Goal: Entertainment & Leisure: Consume media (video, audio)

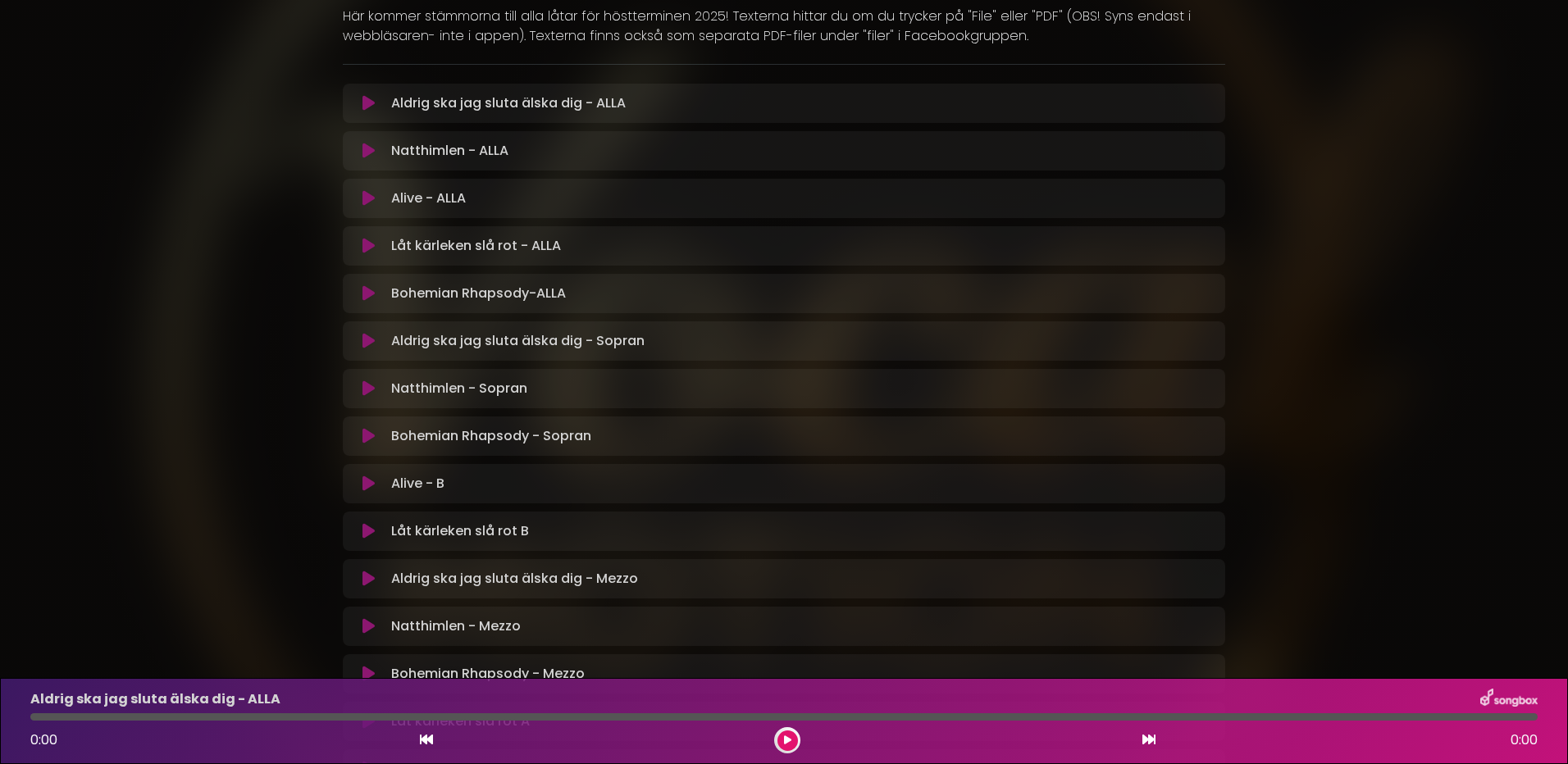
scroll to position [328, 0]
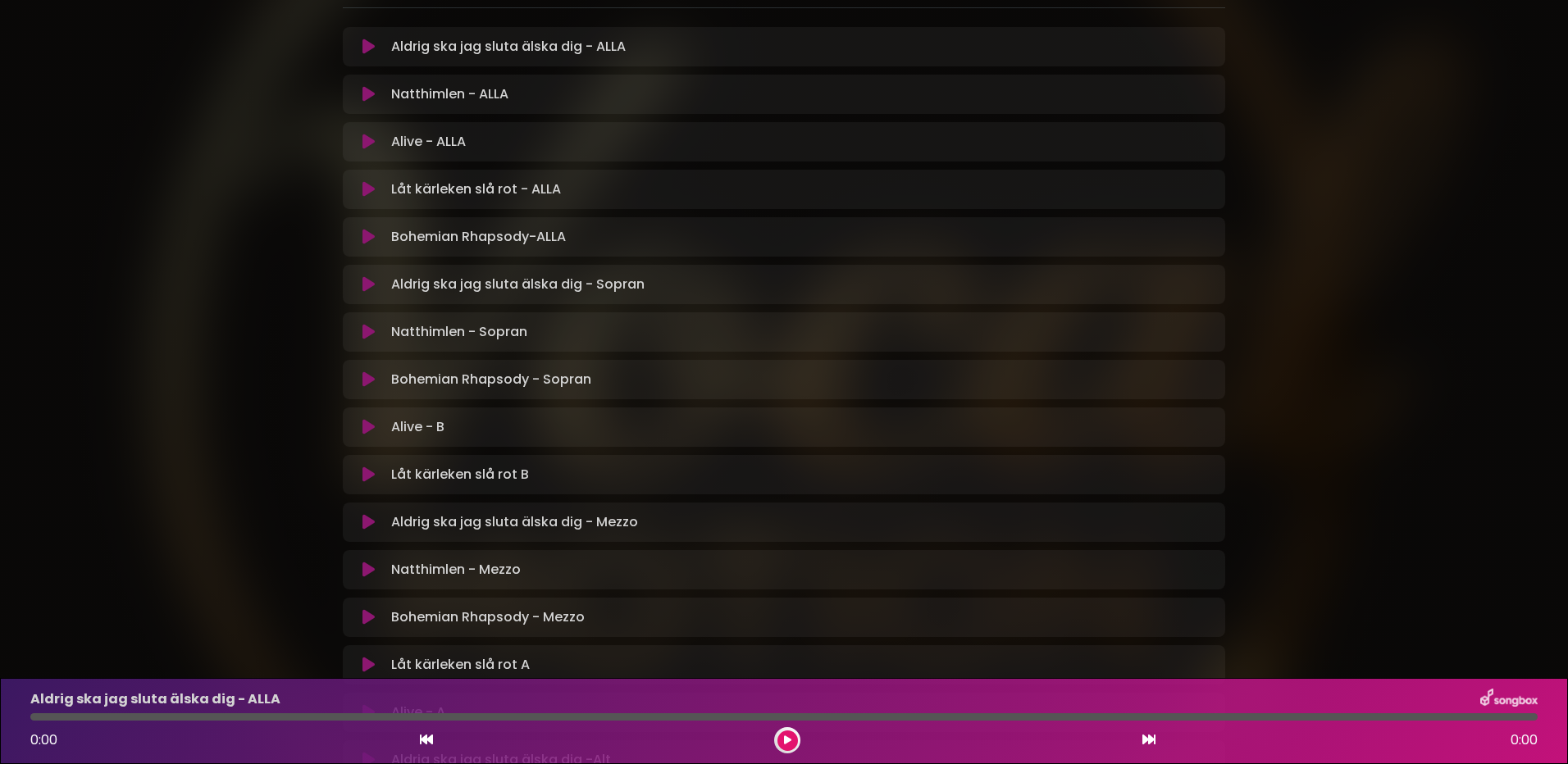
click at [362, 662] on icon at bounding box center [368, 665] width 12 height 17
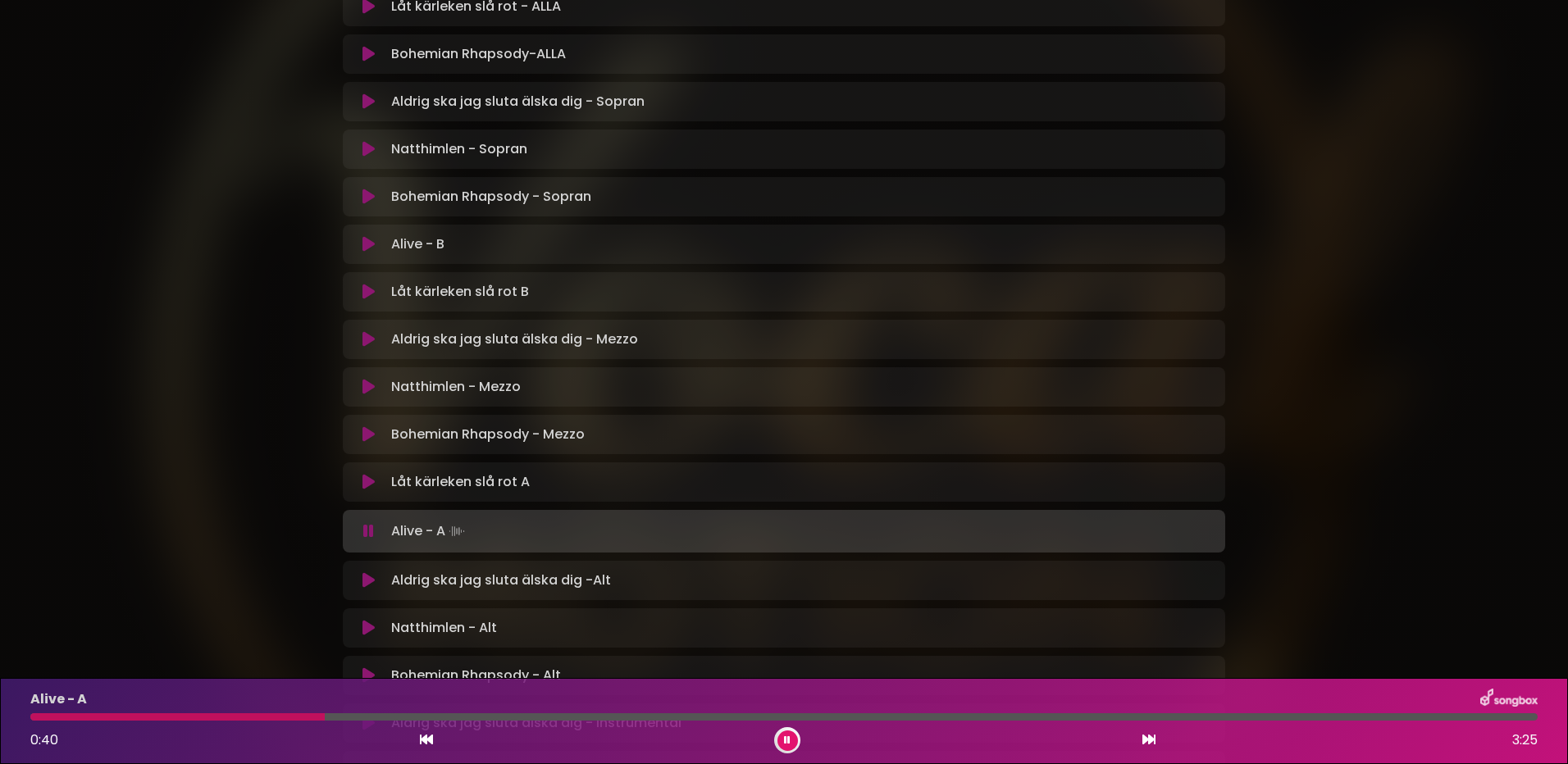
scroll to position [593, 0]
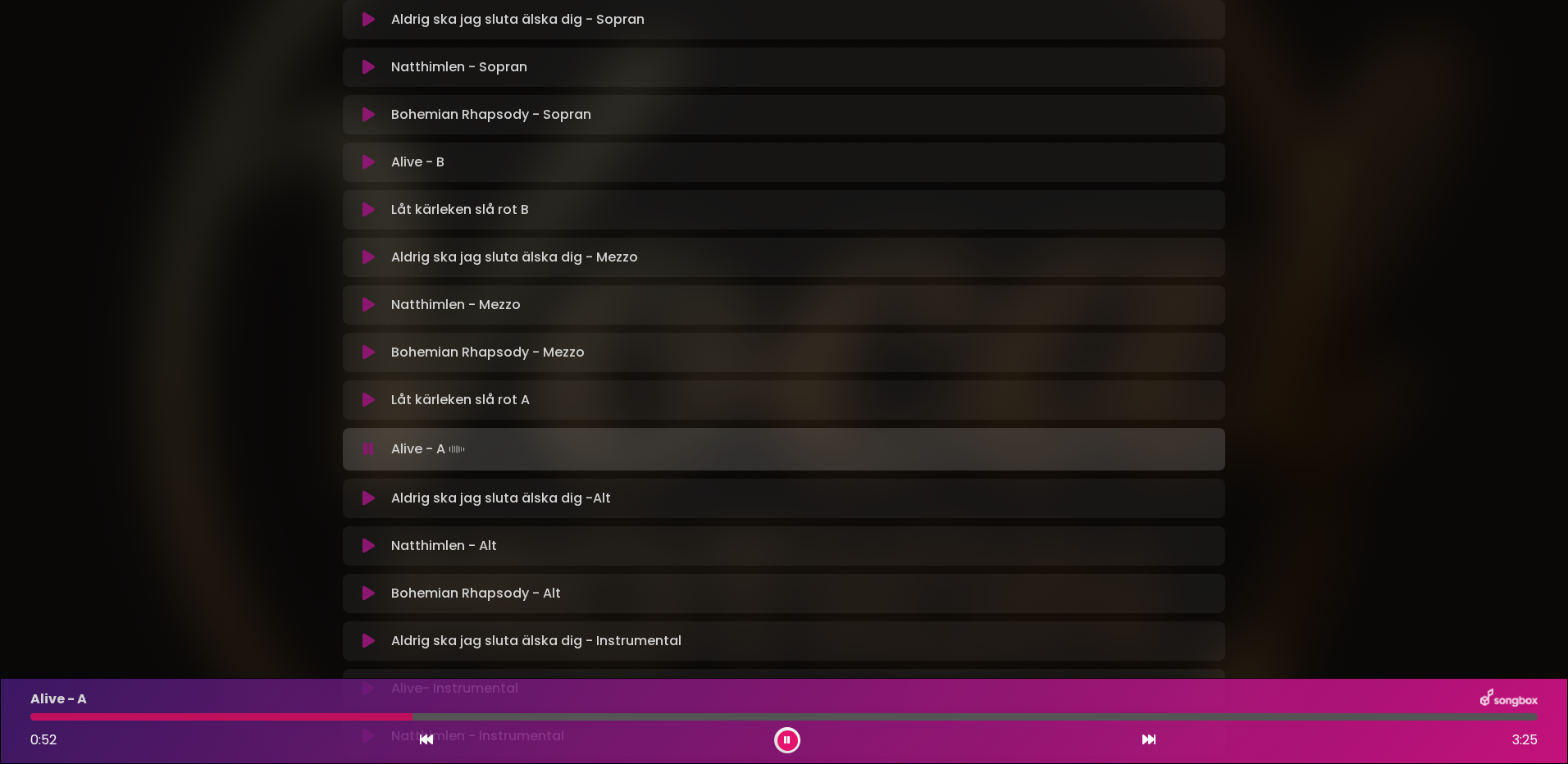
click at [777, 743] on button at bounding box center [787, 740] width 20 height 20
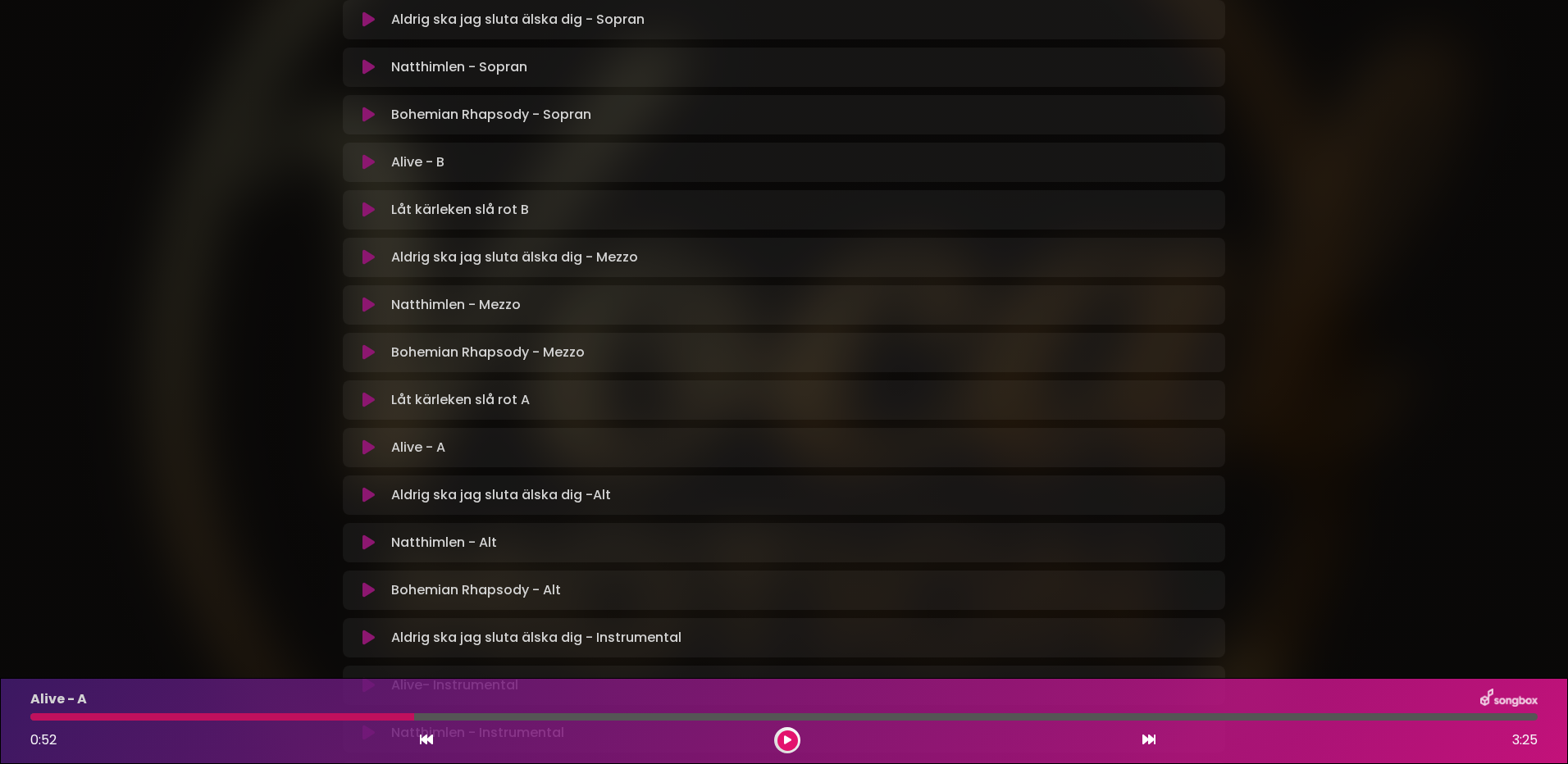
click at [427, 740] on icon at bounding box center [426, 739] width 13 height 13
drag, startPoint x: 433, startPoint y: 715, endPoint x: 364, endPoint y: 725, distance: 69.7
click at [358, 728] on div "Låt kärleken slå rot A 0:52 3:25" at bounding box center [784, 721] width 1527 height 64
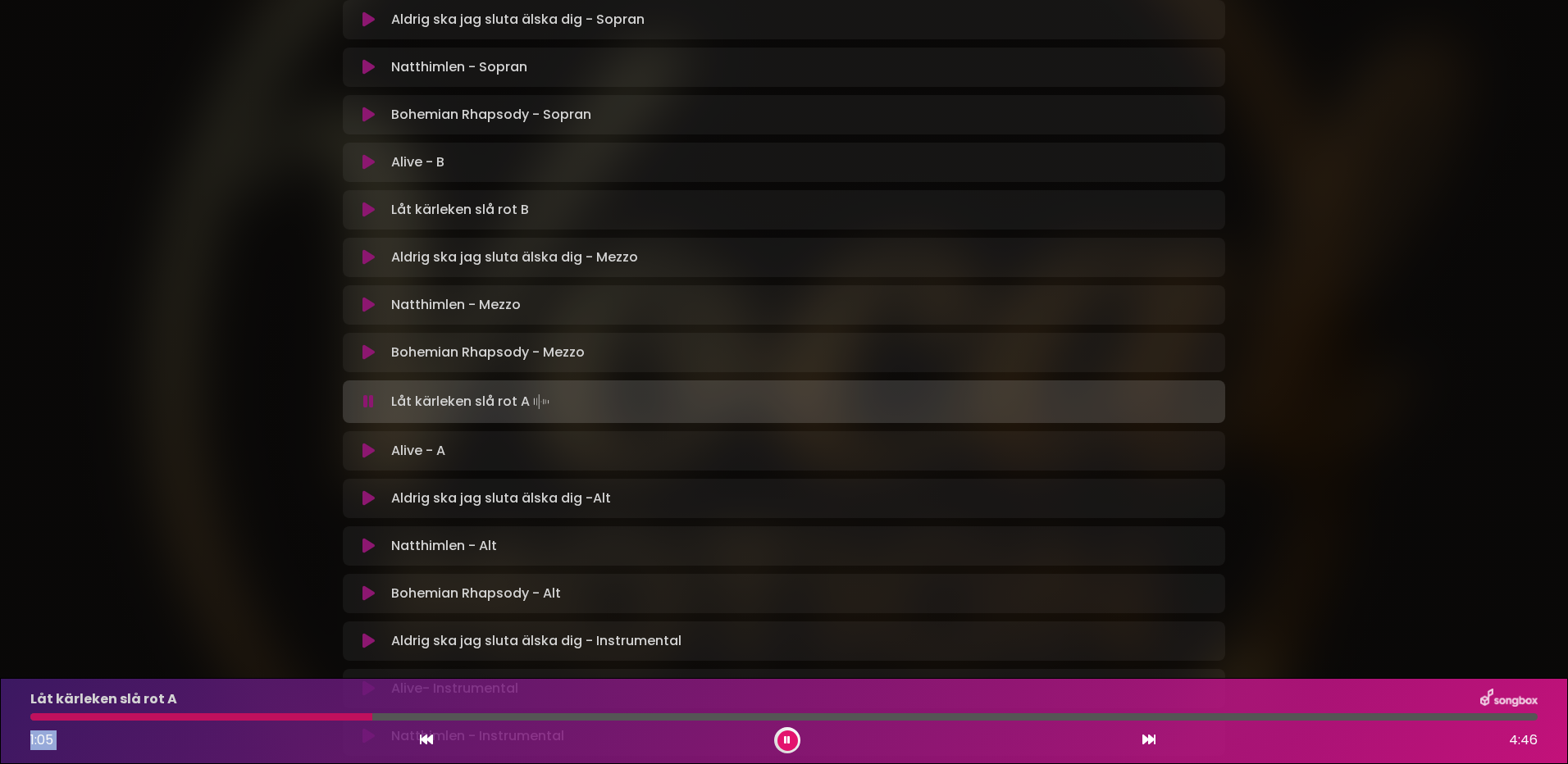
click at [372, 453] on icon at bounding box center [368, 450] width 12 height 17
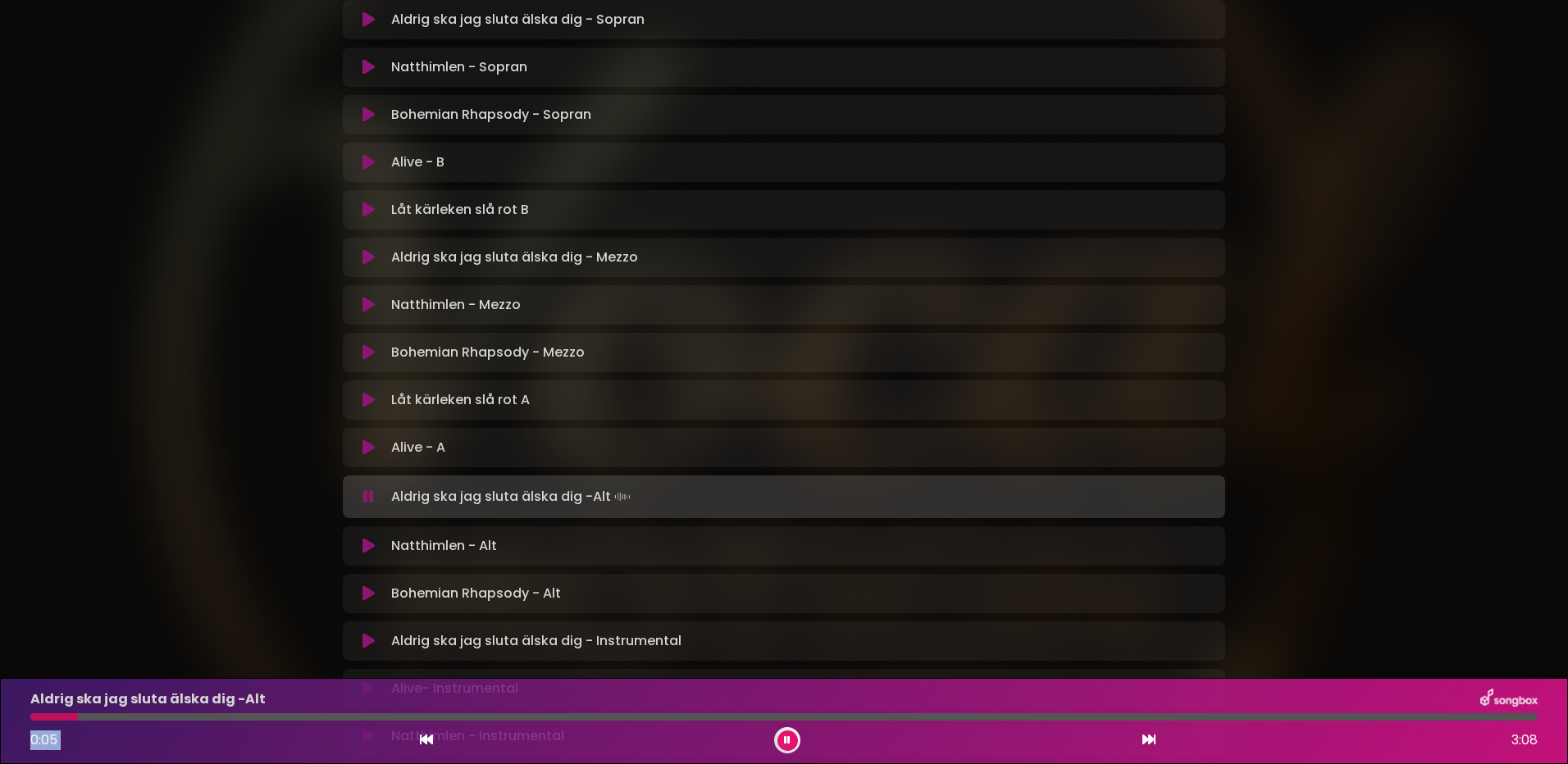
click at [372, 305] on icon at bounding box center [368, 305] width 12 height 17
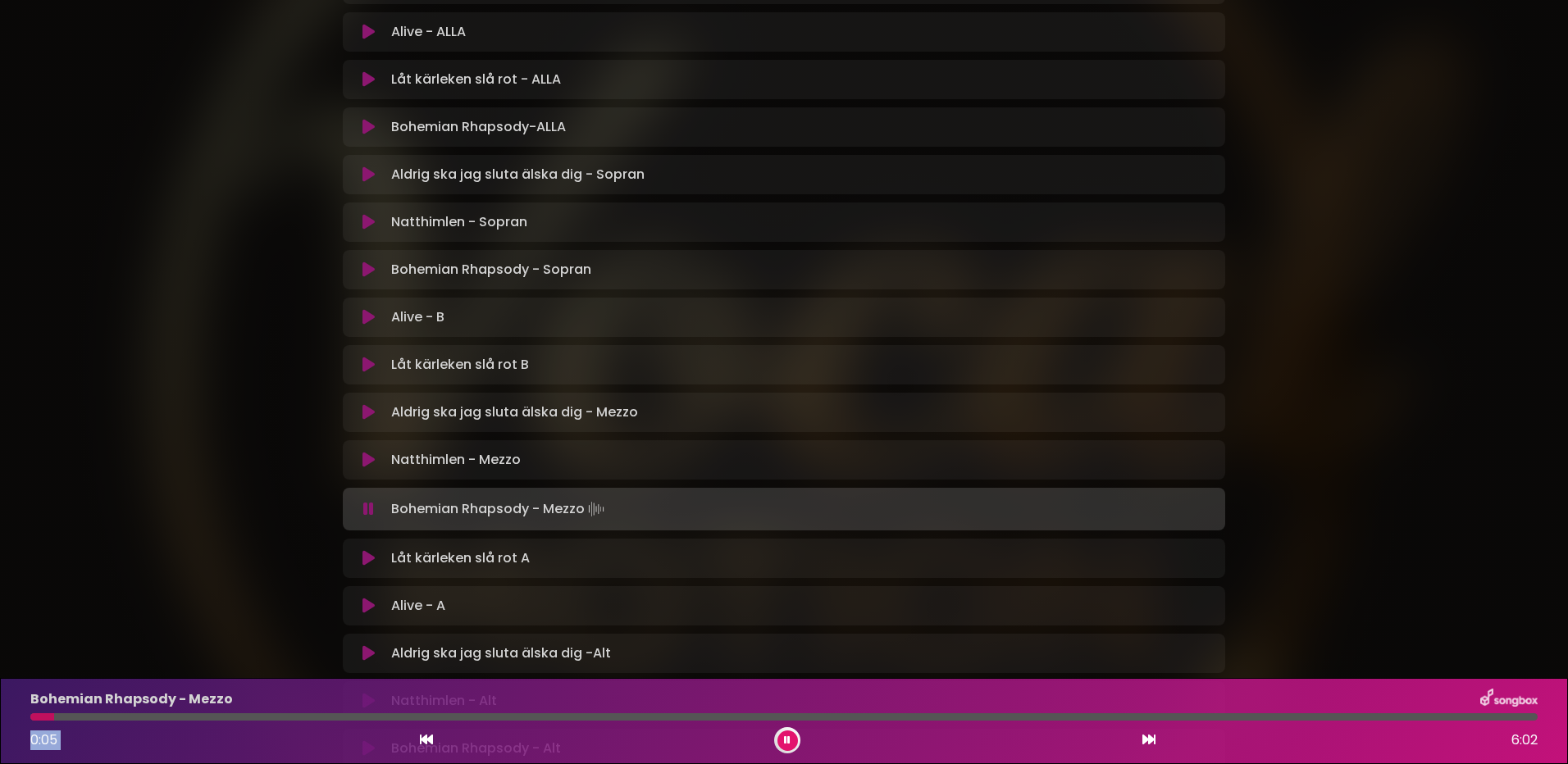
scroll to position [429, 0]
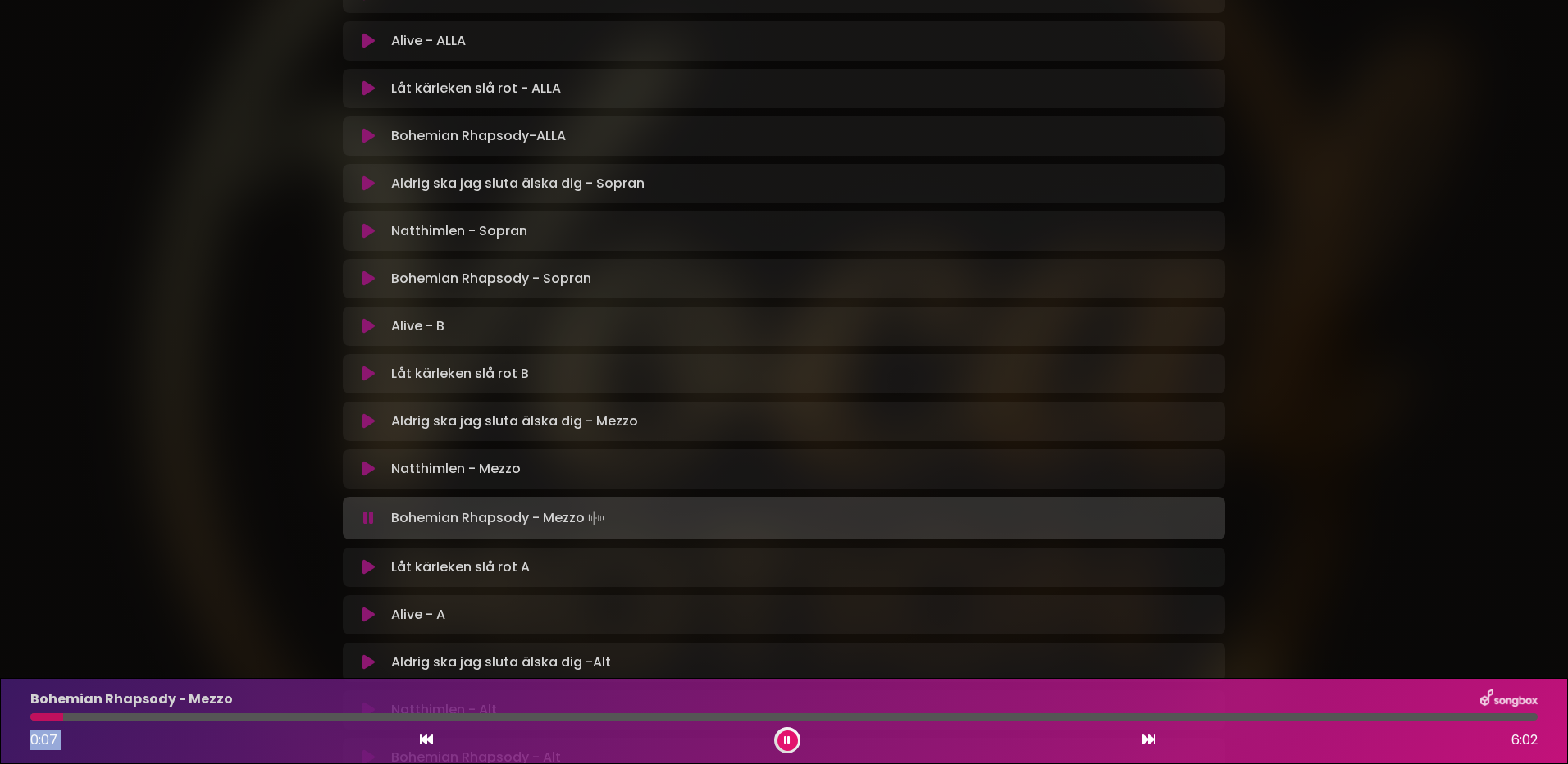
click at [367, 521] on icon at bounding box center [368, 518] width 11 height 17
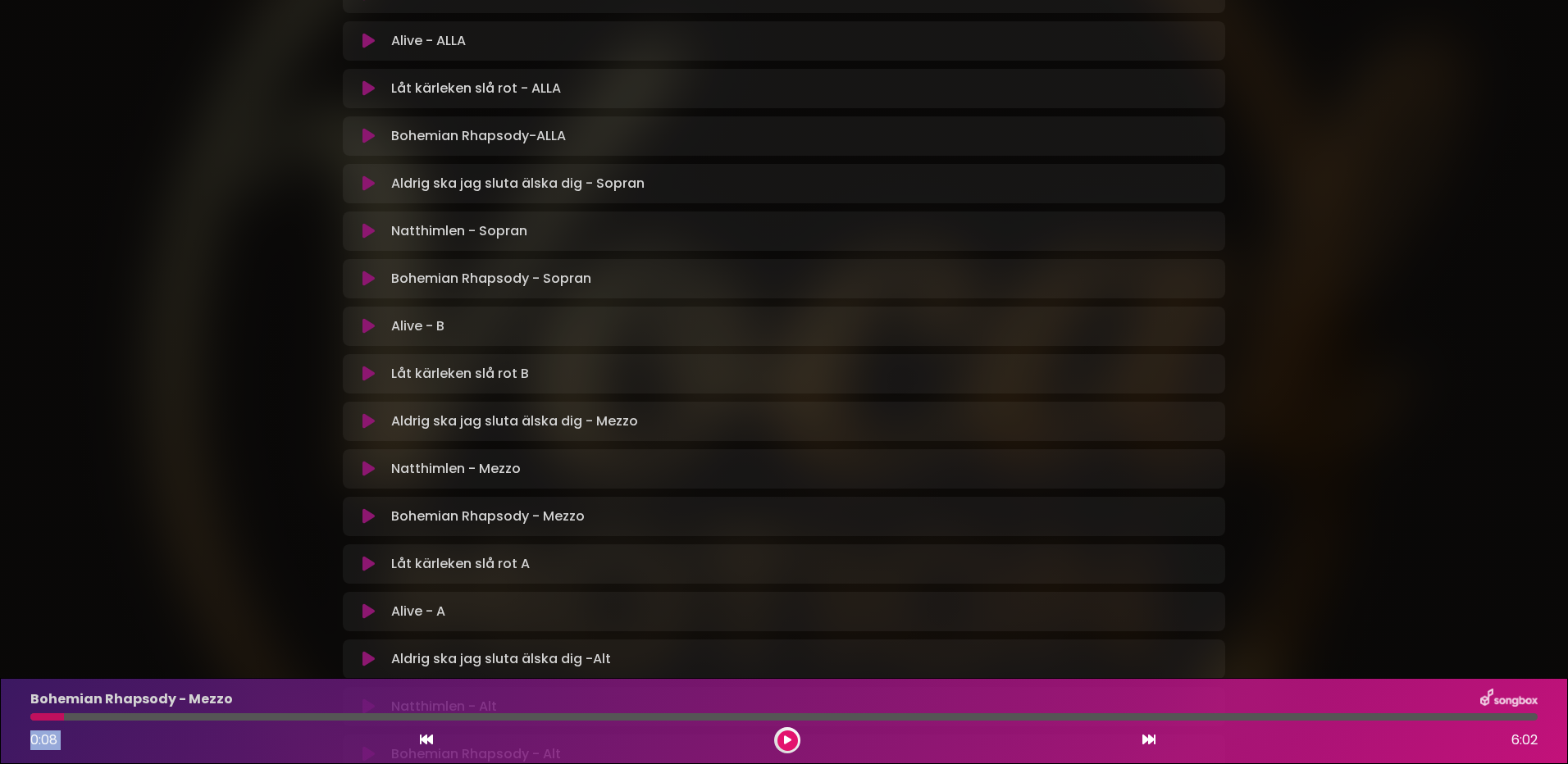
click at [368, 516] on icon at bounding box center [368, 517] width 12 height 17
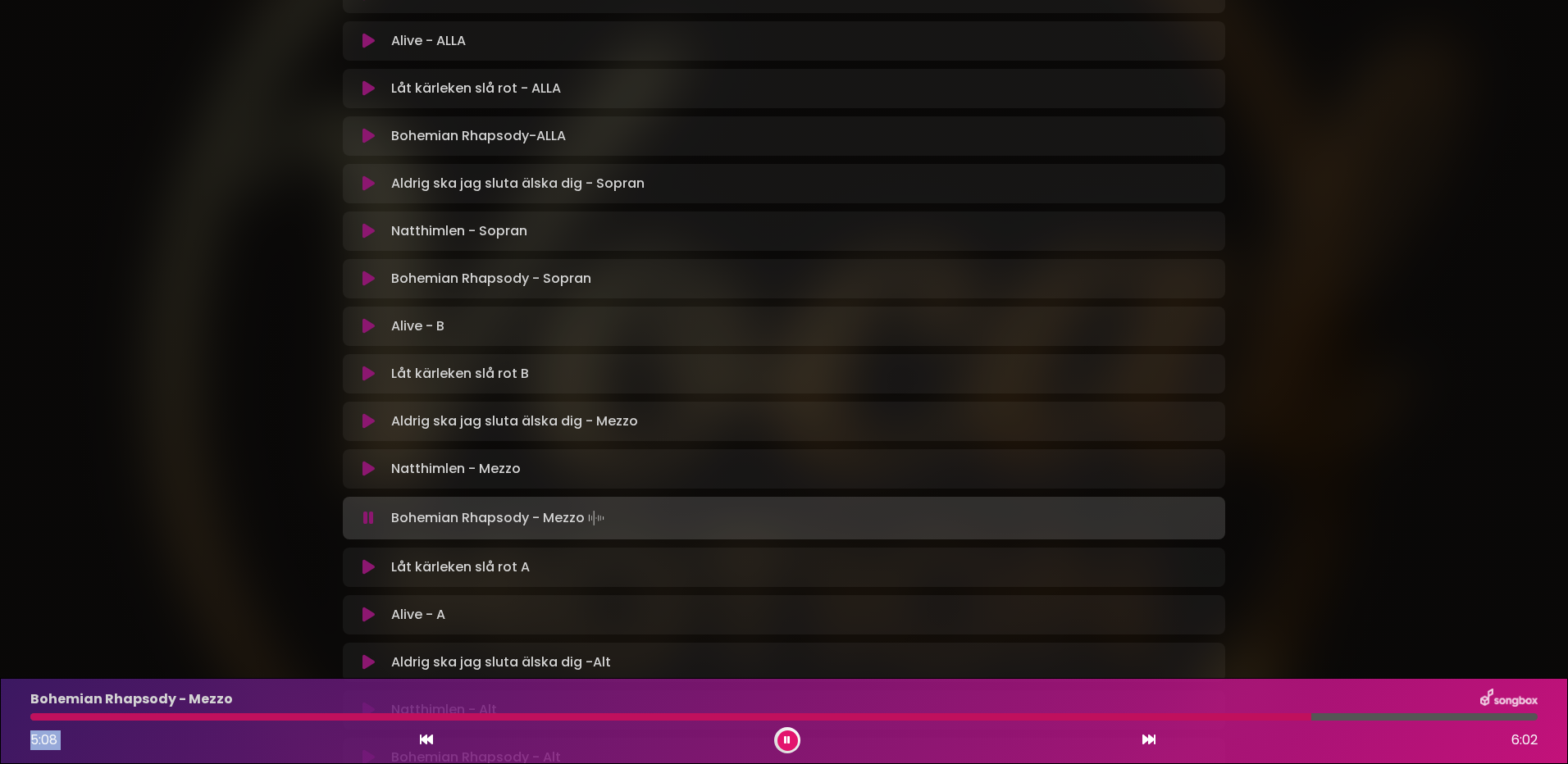
drag, startPoint x: 829, startPoint y: 403, endPoint x: 799, endPoint y: 405, distance: 30.1
click at [829, 402] on div "Aldrig ska jag sluta älska dig - ALLA Loading Track... Your Feedback" at bounding box center [784, 495] width 882 height 1139
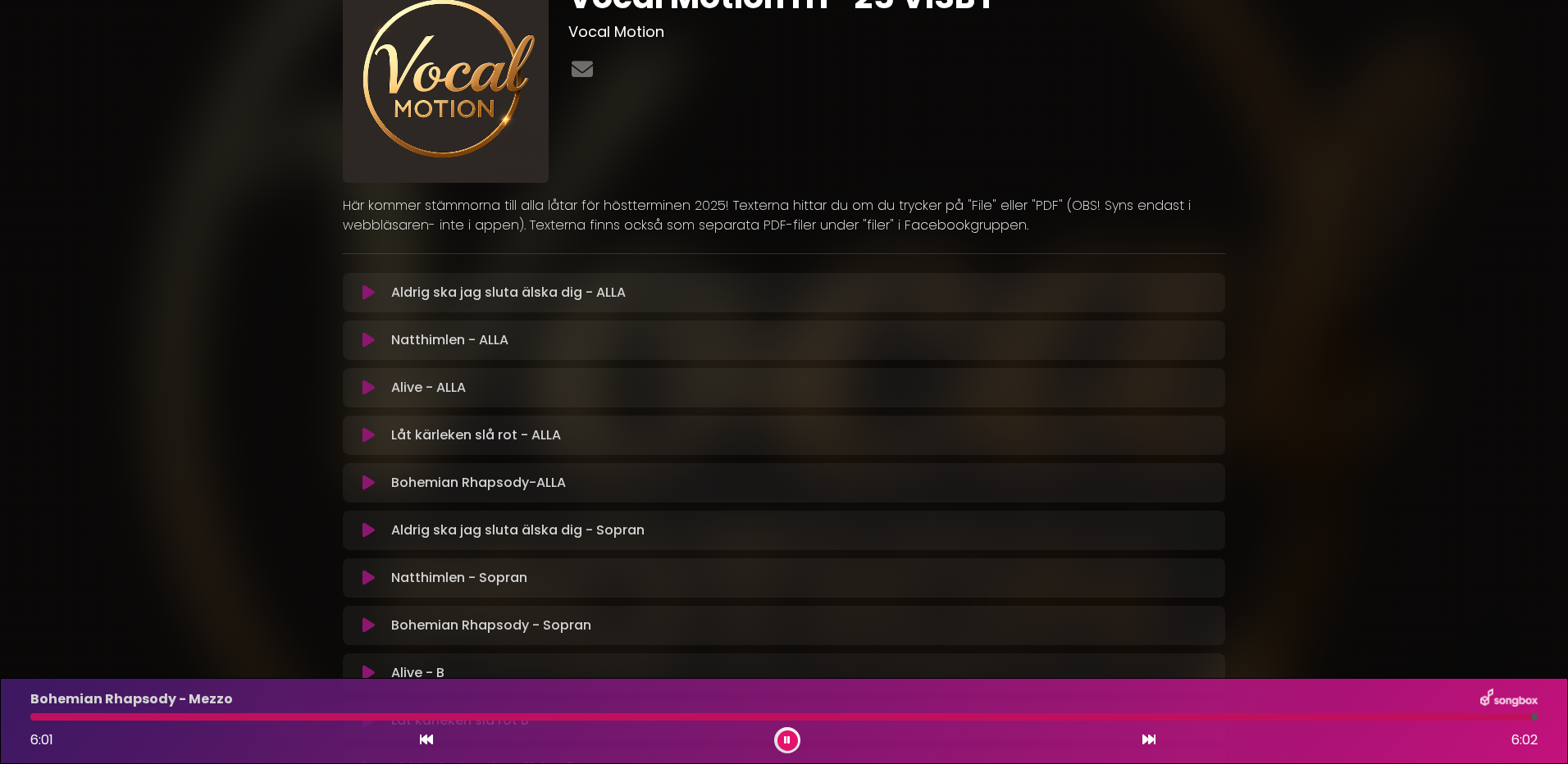
scroll to position [246, 0]
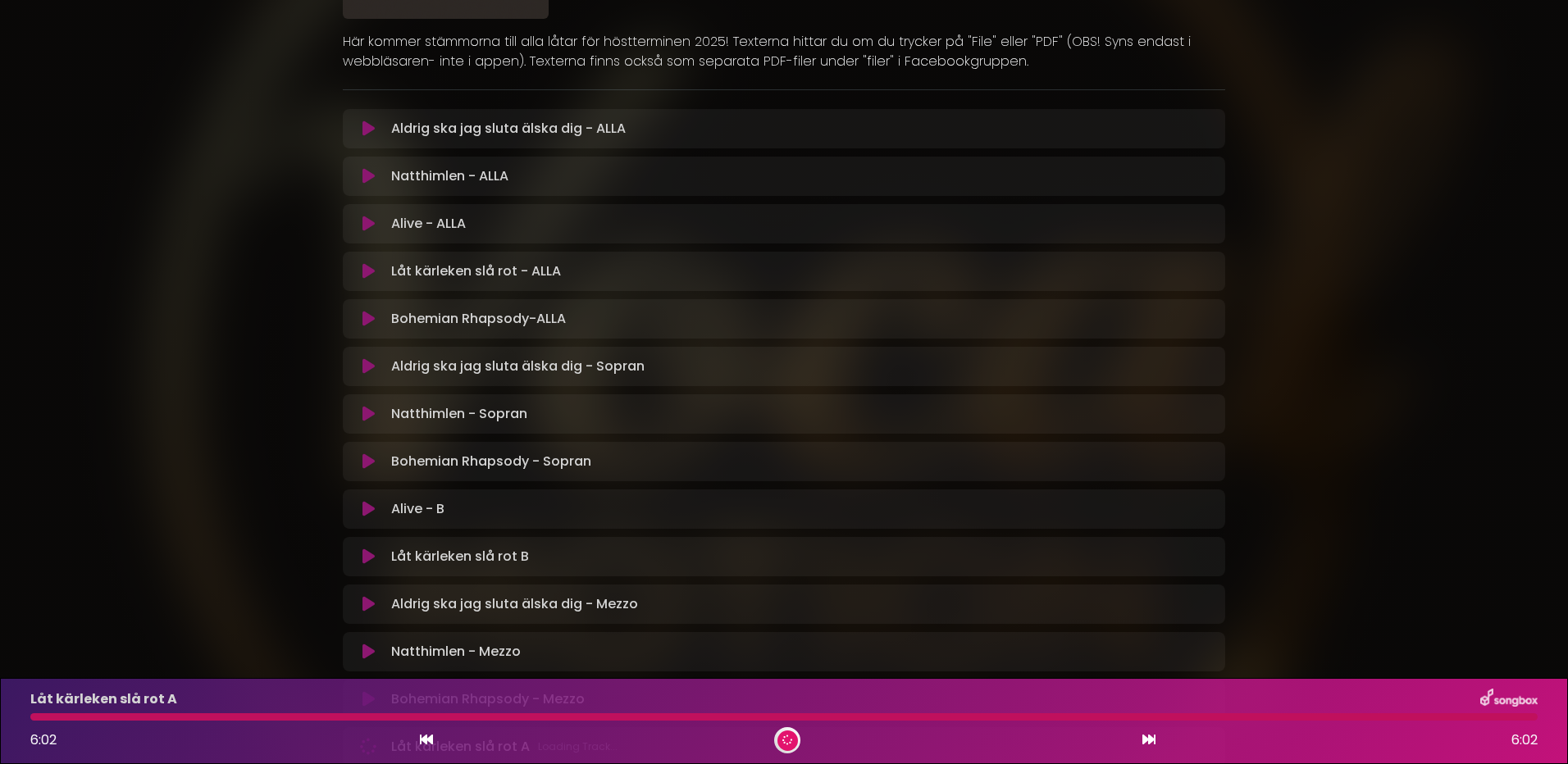
click at [371, 601] on icon at bounding box center [368, 604] width 12 height 17
